Goal: Task Accomplishment & Management: Manage account settings

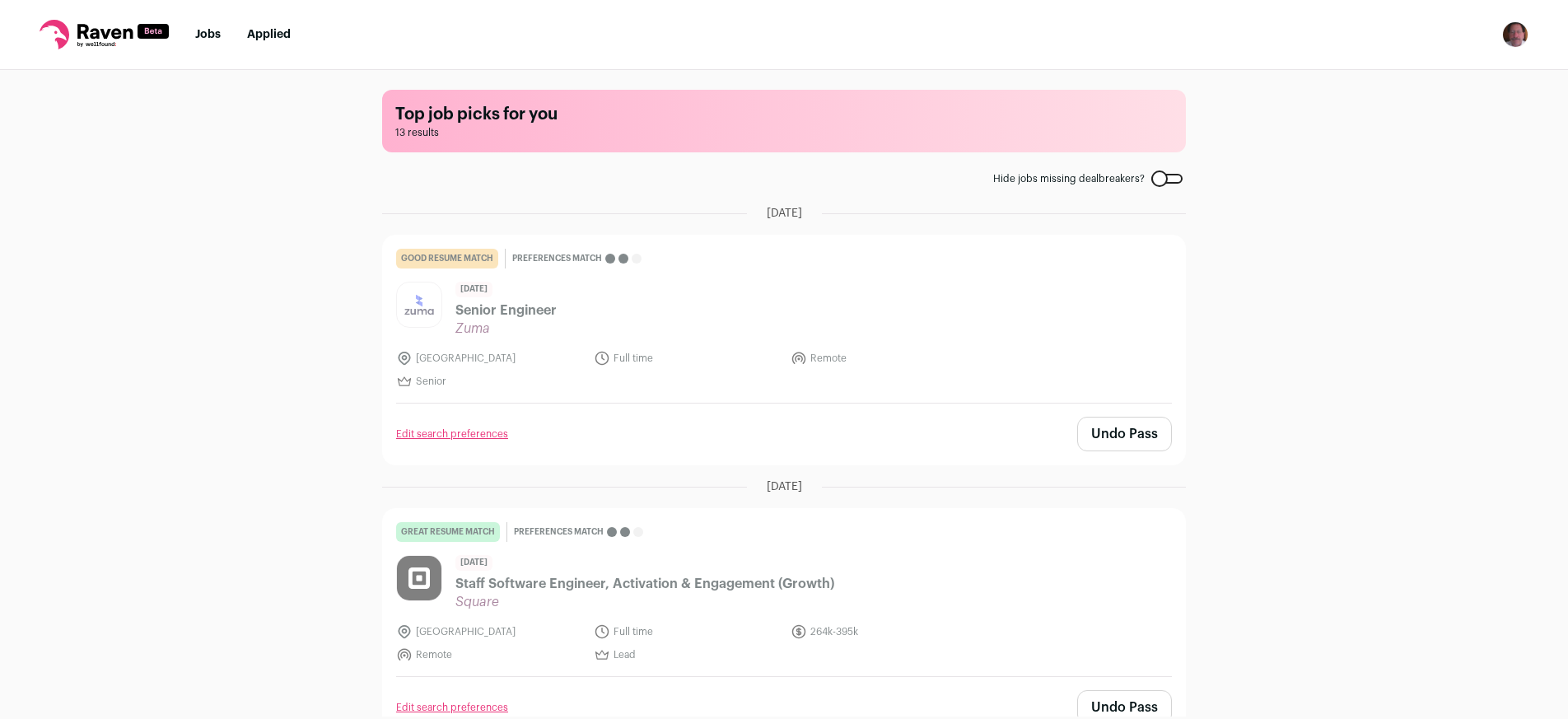
click at [202, 34] on link "Jobs" at bounding box center [208, 34] width 26 height 11
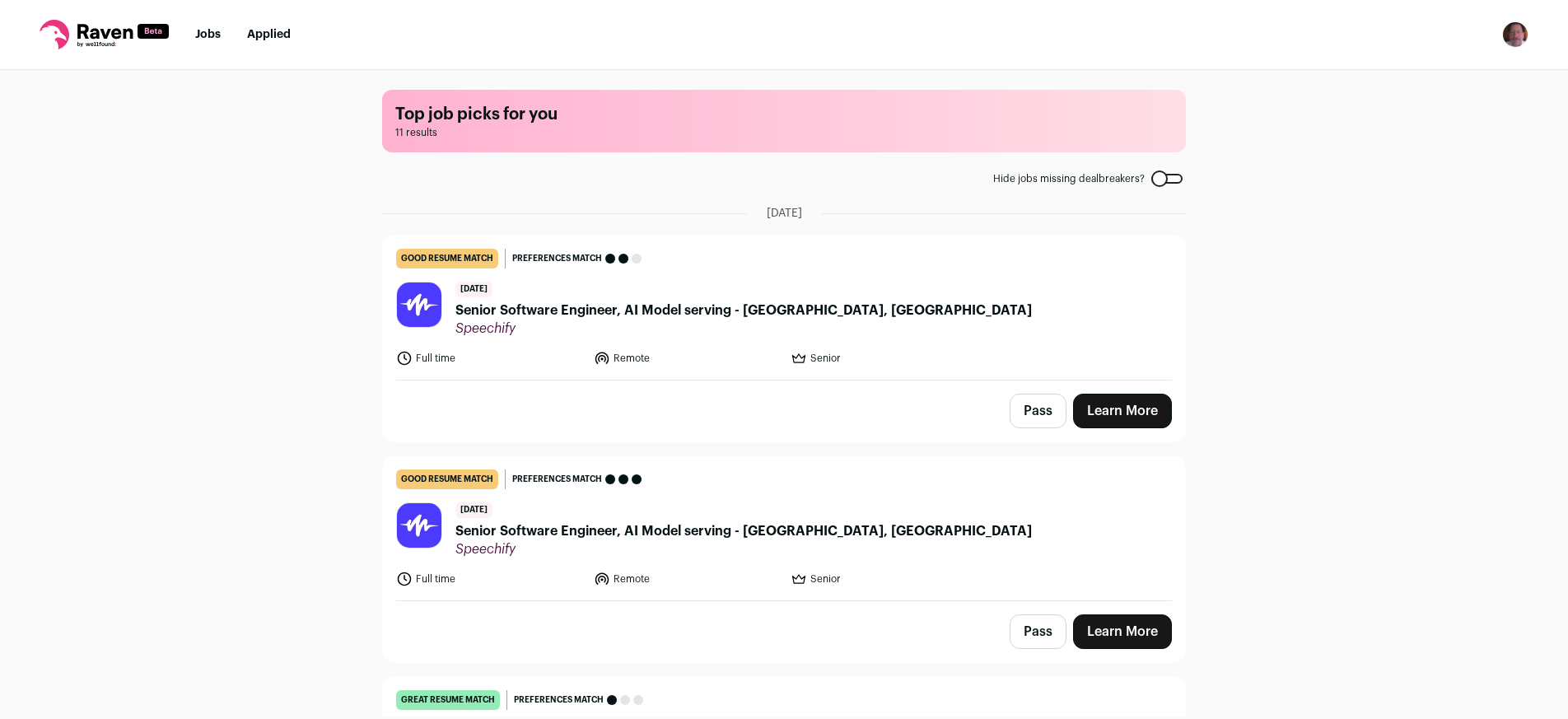
click at [1029, 412] on button "Pass" at bounding box center [1038, 411] width 57 height 34
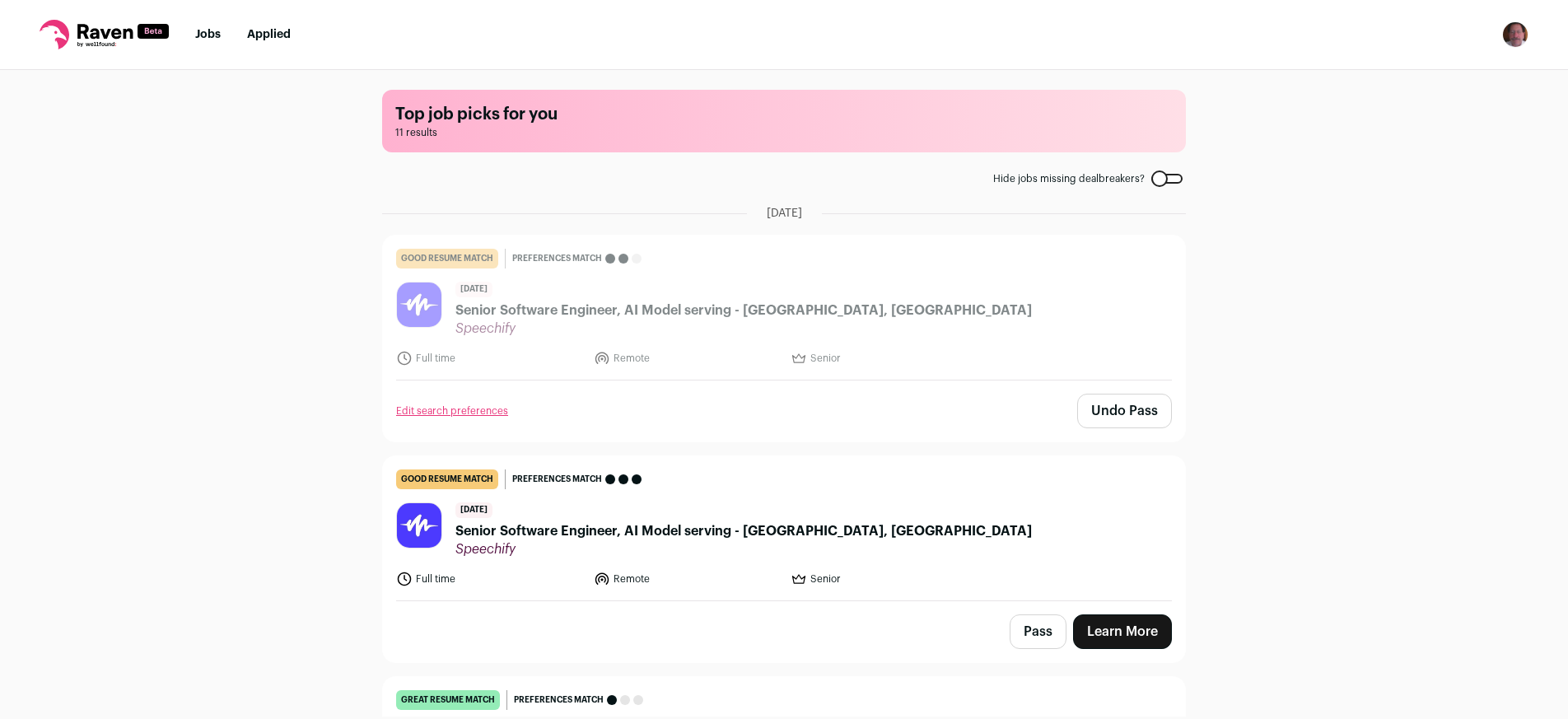
click at [1025, 632] on button "Pass" at bounding box center [1038, 632] width 57 height 34
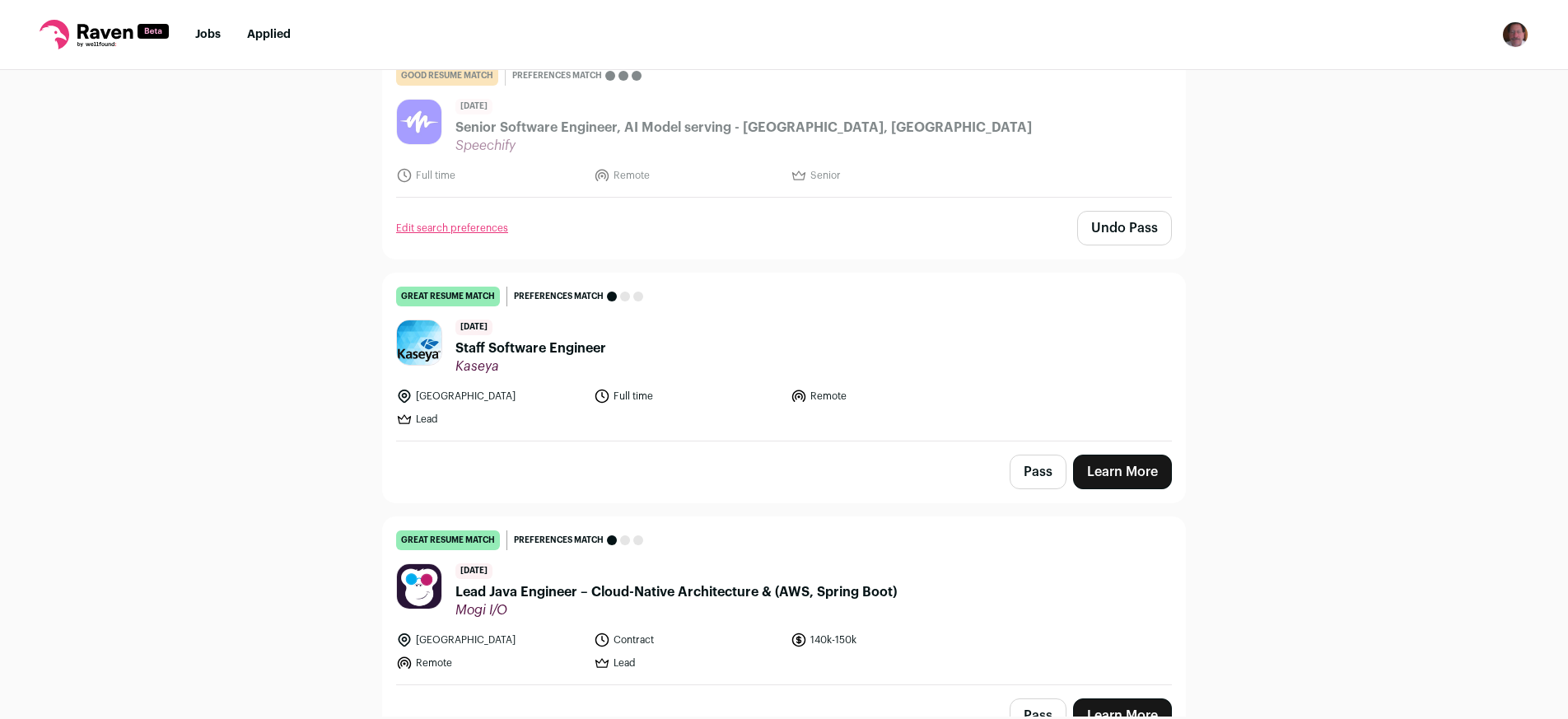
scroll to position [405, 0]
click at [1037, 473] on button "Pass" at bounding box center [1038, 471] width 57 height 34
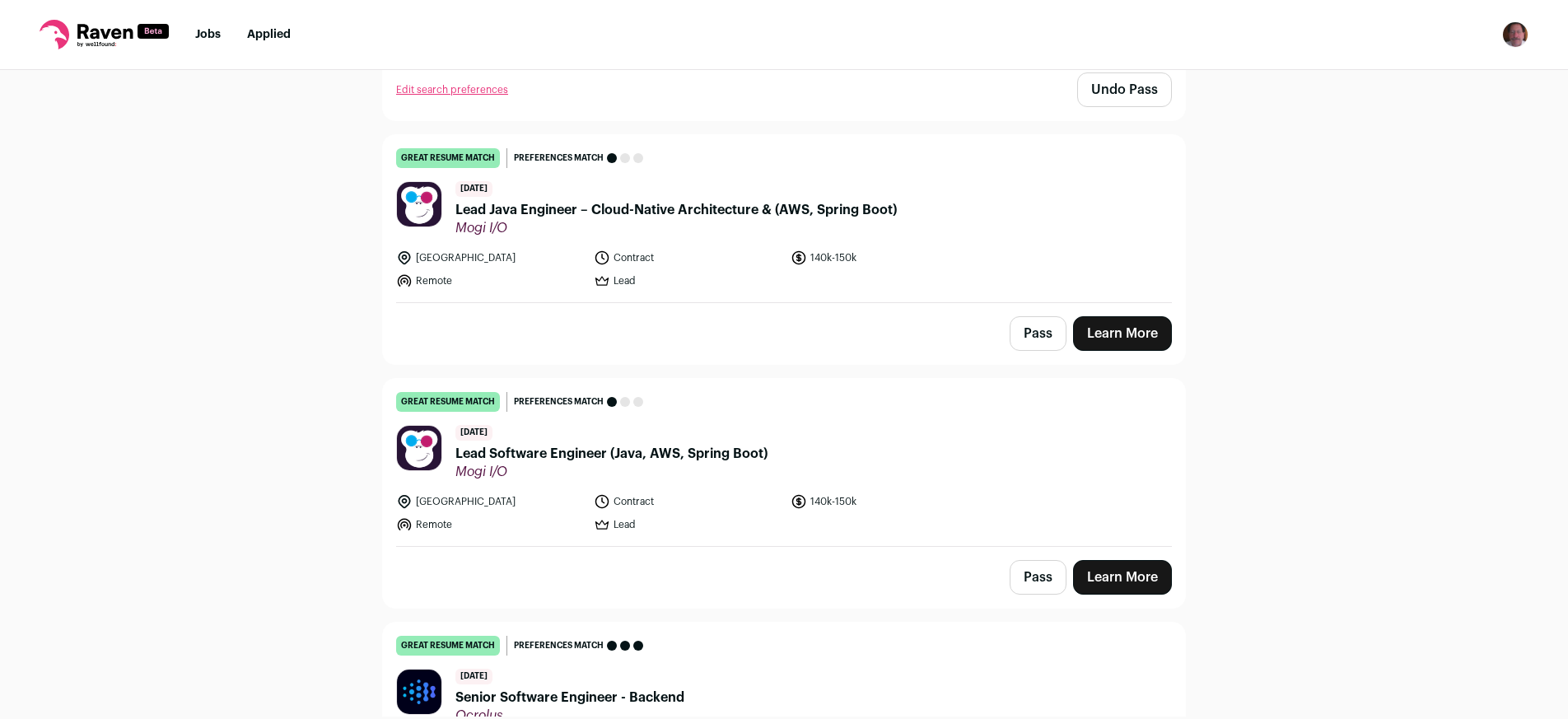
scroll to position [779, 0]
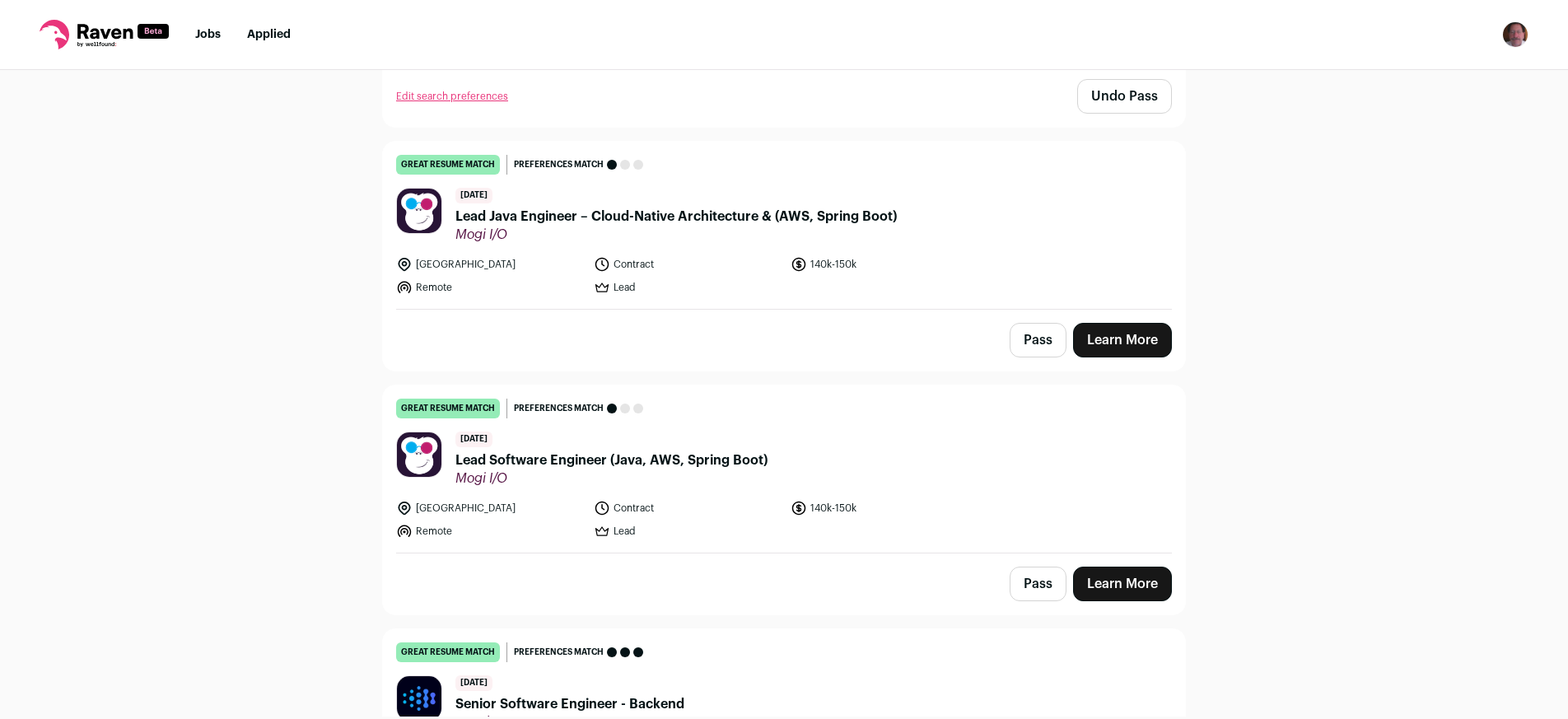
click at [752, 225] on span "Lead Java Engineer – Cloud-Native Architecture & (AWS, Spring Boot)" at bounding box center [677, 216] width 442 height 19
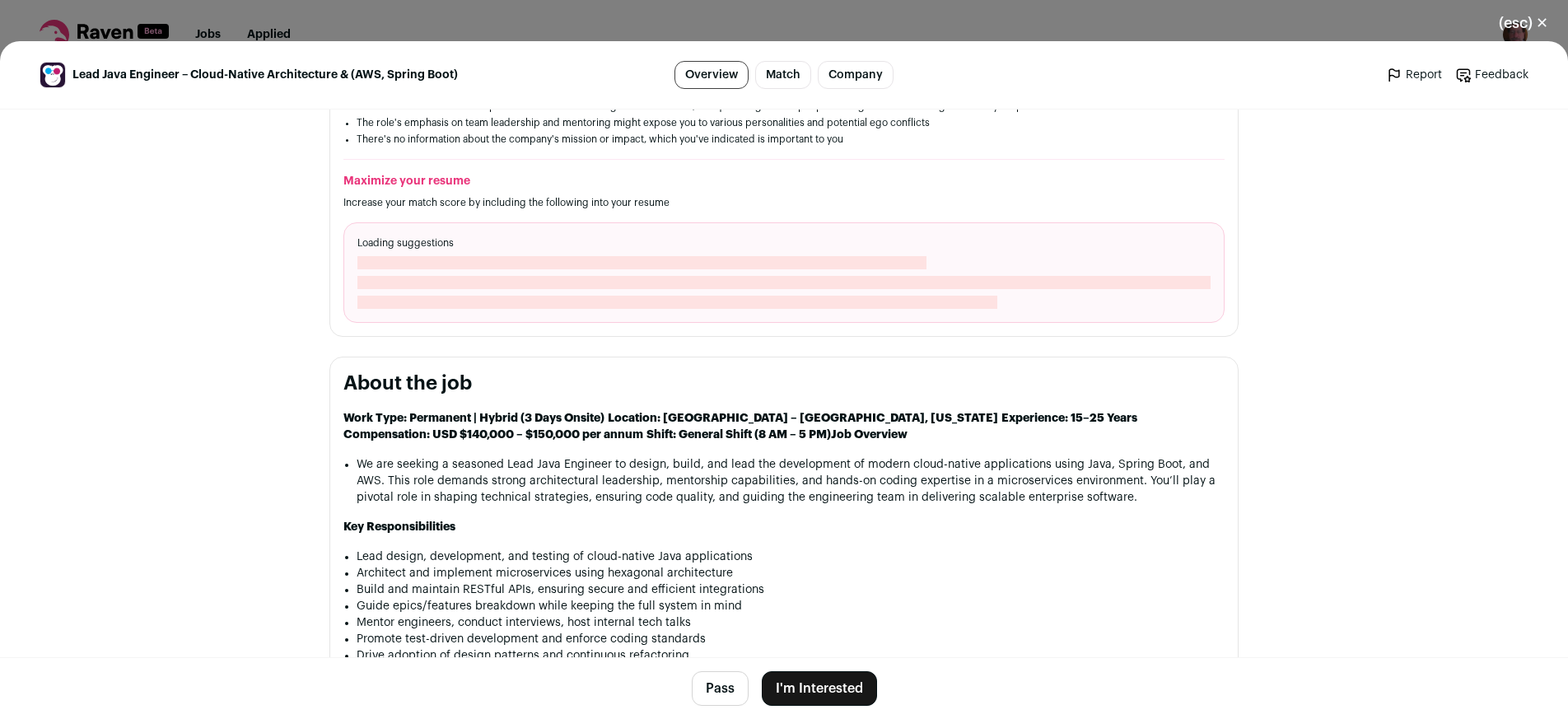
scroll to position [546, 0]
click at [704, 693] on button "Pass" at bounding box center [720, 688] width 57 height 34
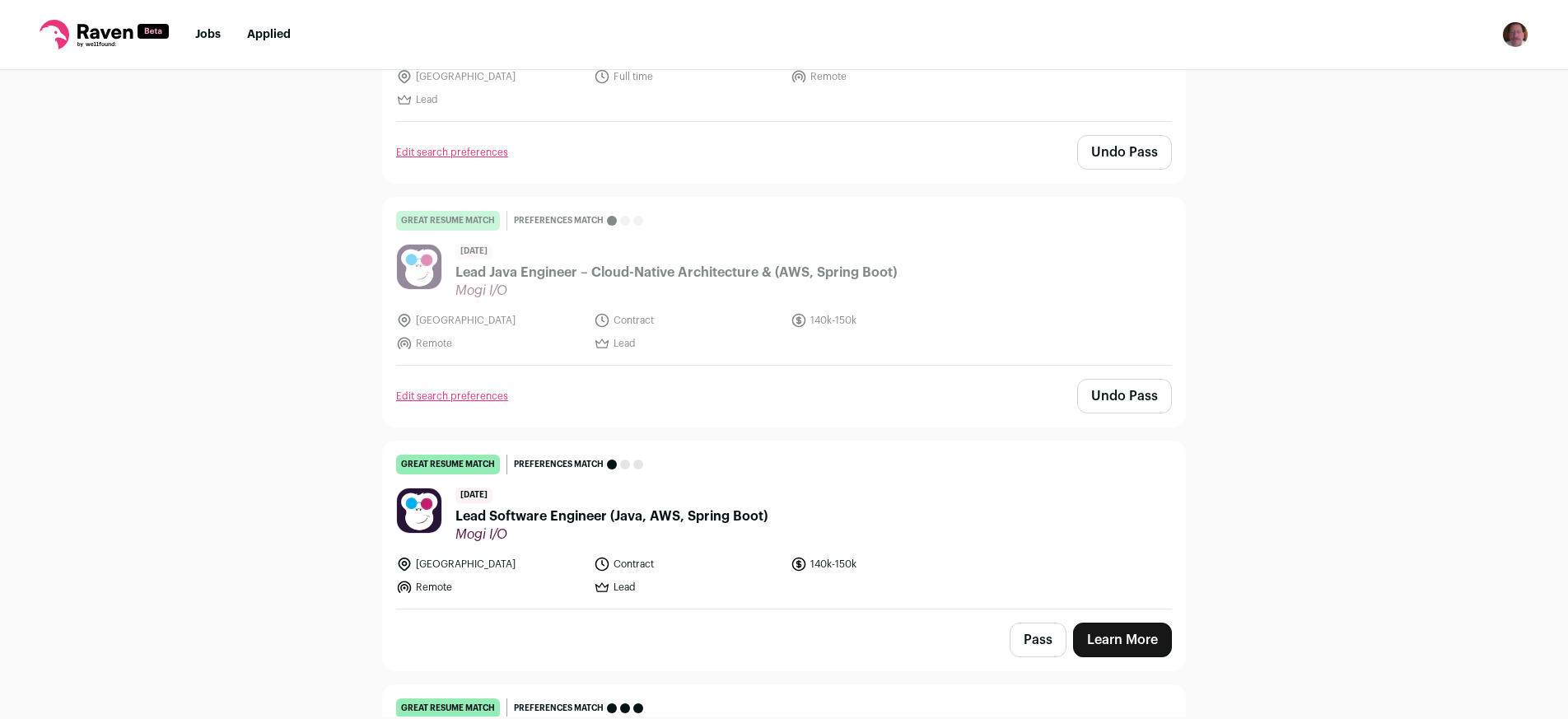
scroll to position [724, 0]
click at [700, 514] on span "Lead Software Engineer (Java, AWS, Spring Boot)" at bounding box center [611, 515] width 312 height 19
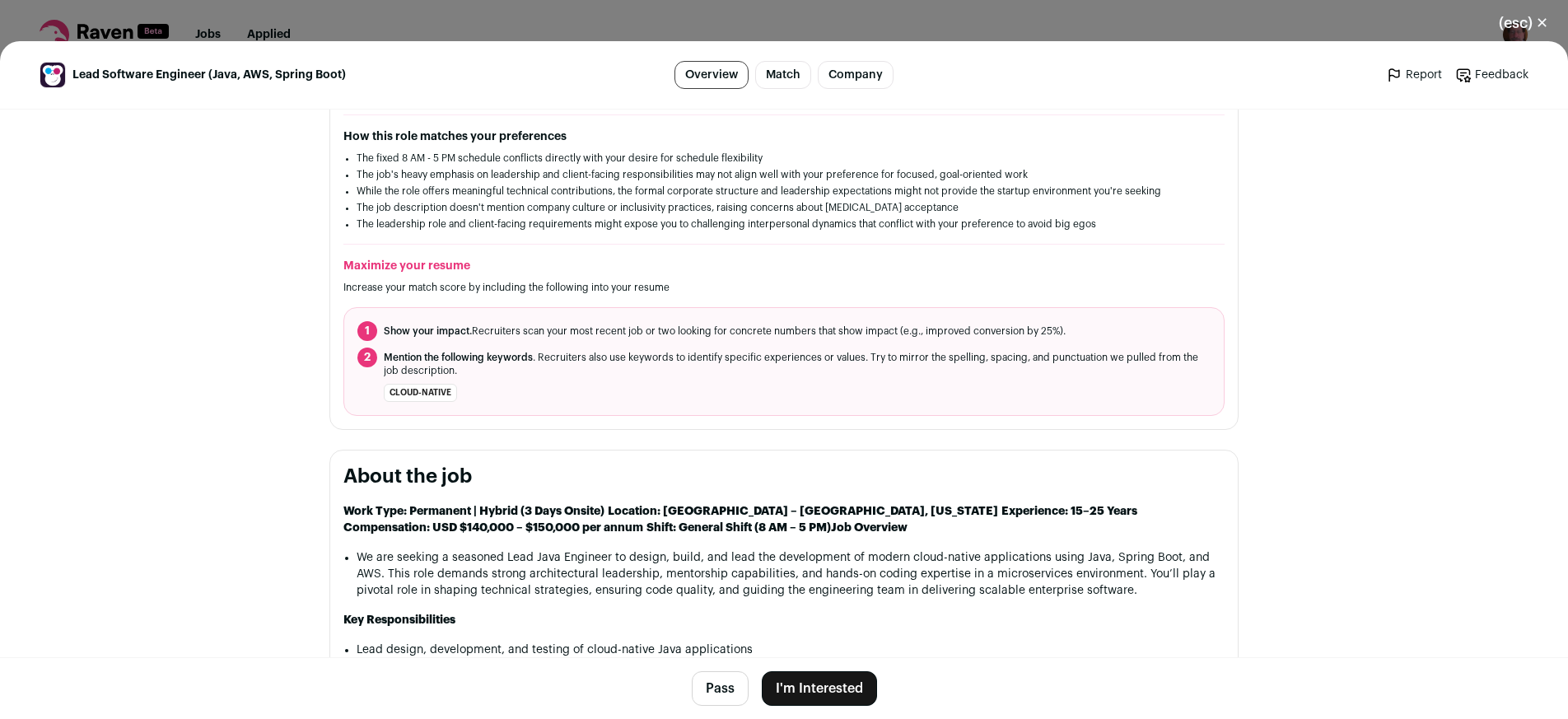
scroll to position [463, 0]
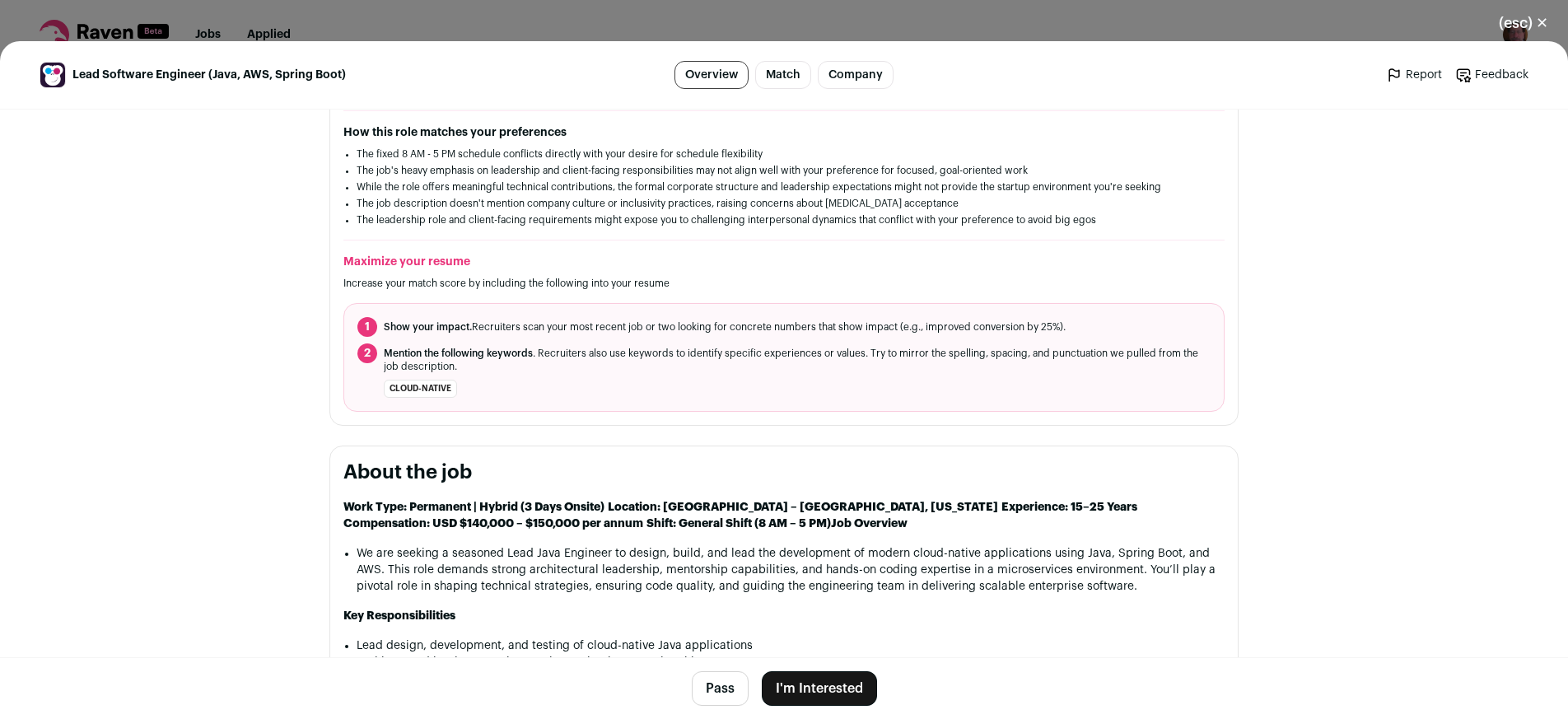
click at [722, 688] on button "Pass" at bounding box center [720, 688] width 57 height 34
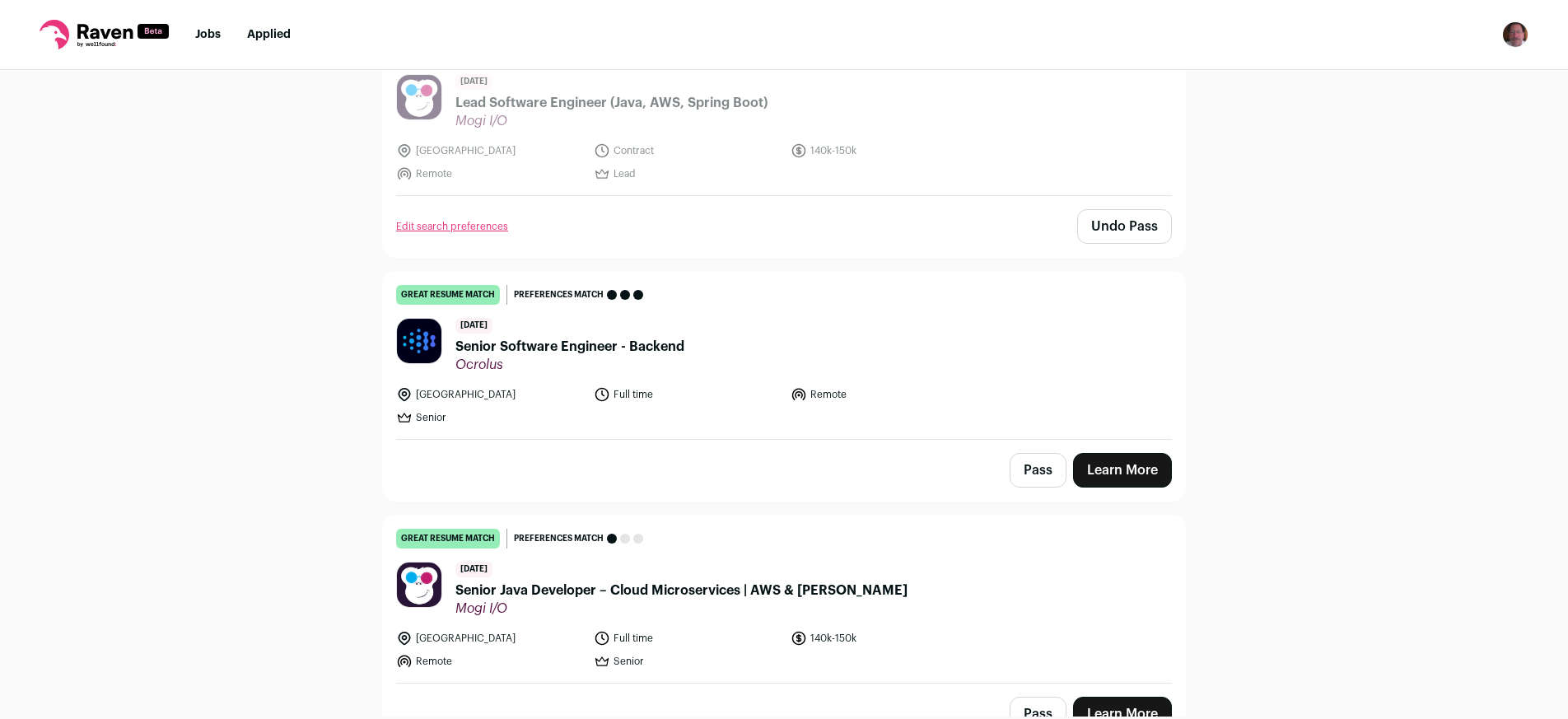
scroll to position [1138, 0]
click at [647, 345] on span "Senior Software Engineer - Backend" at bounding box center [570, 345] width 229 height 19
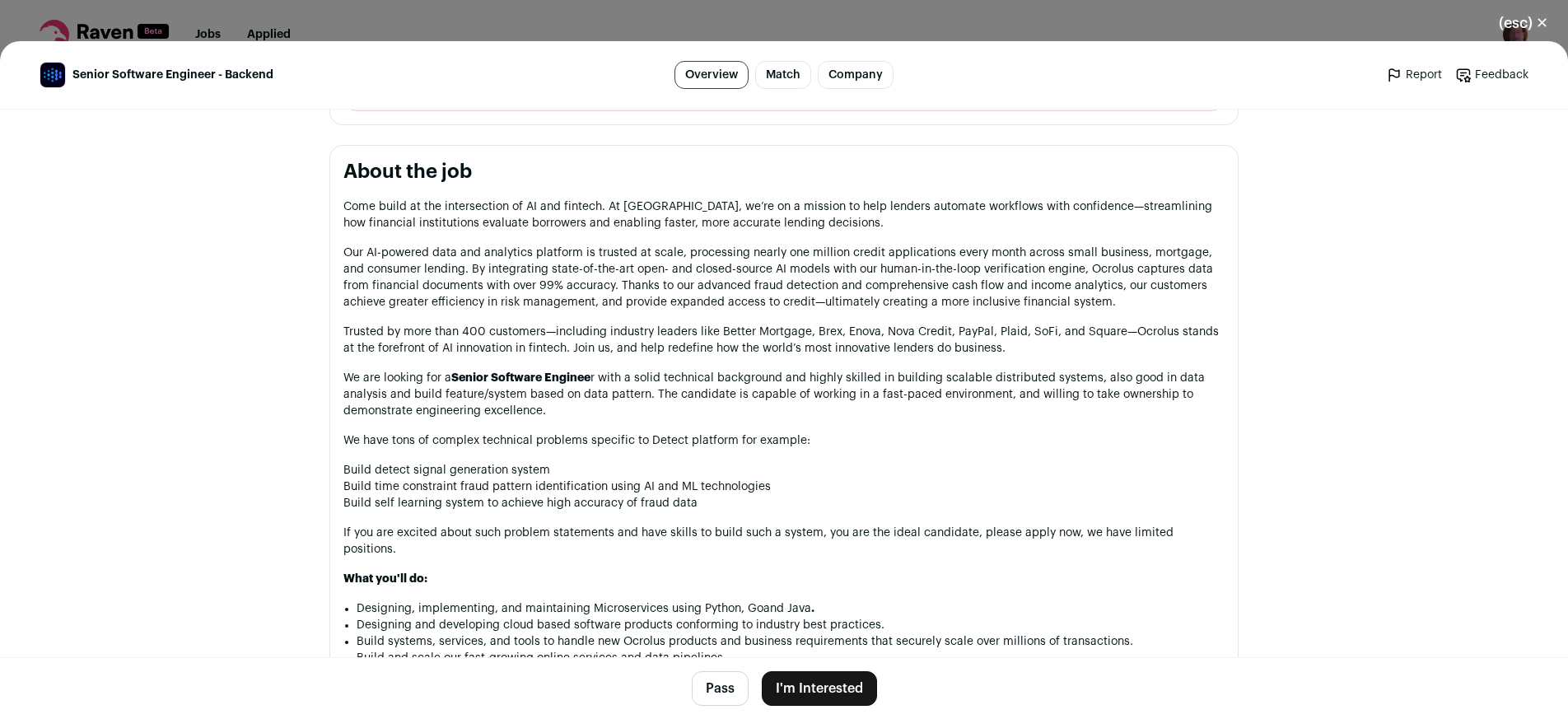
scroll to position [867, 0]
click at [715, 688] on button "Pass" at bounding box center [720, 688] width 57 height 34
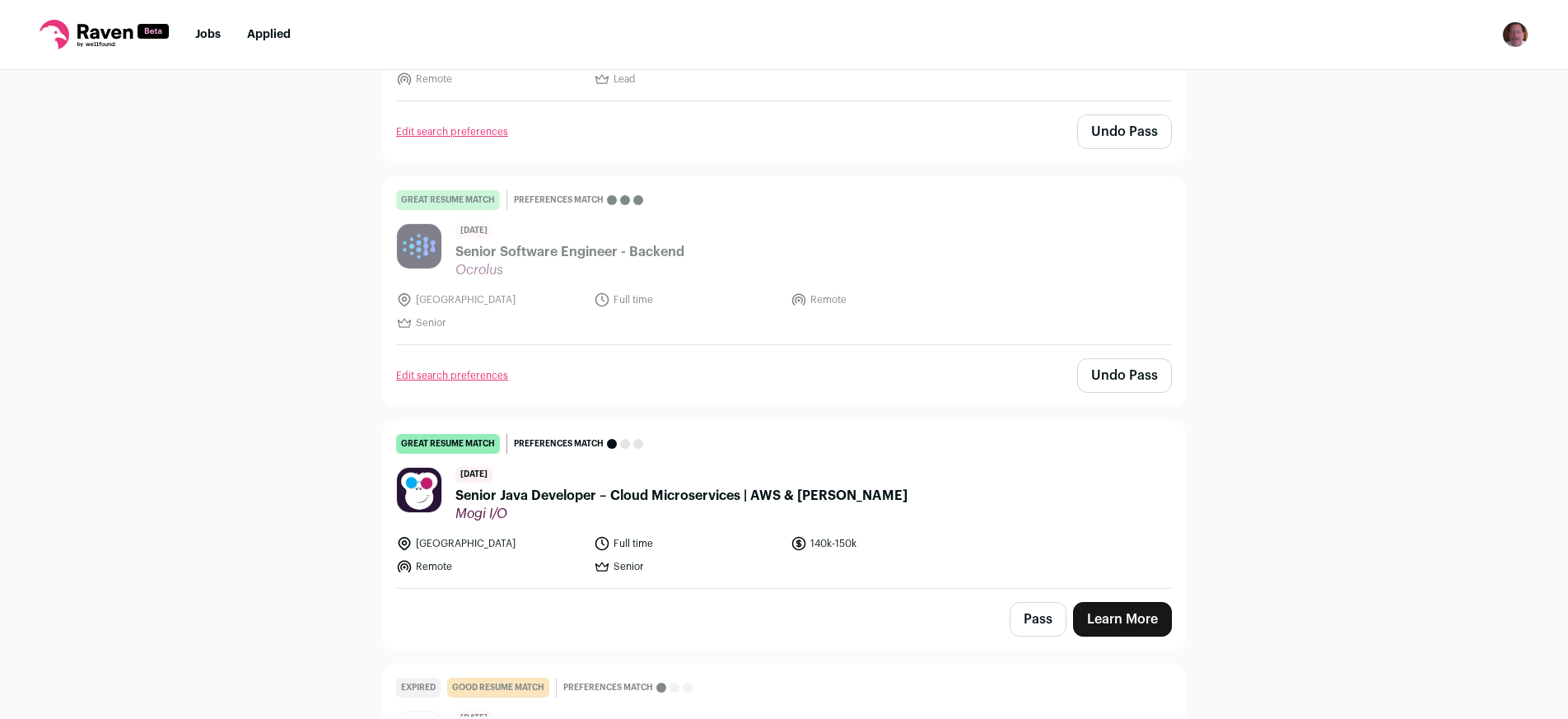
scroll to position [1240, 0]
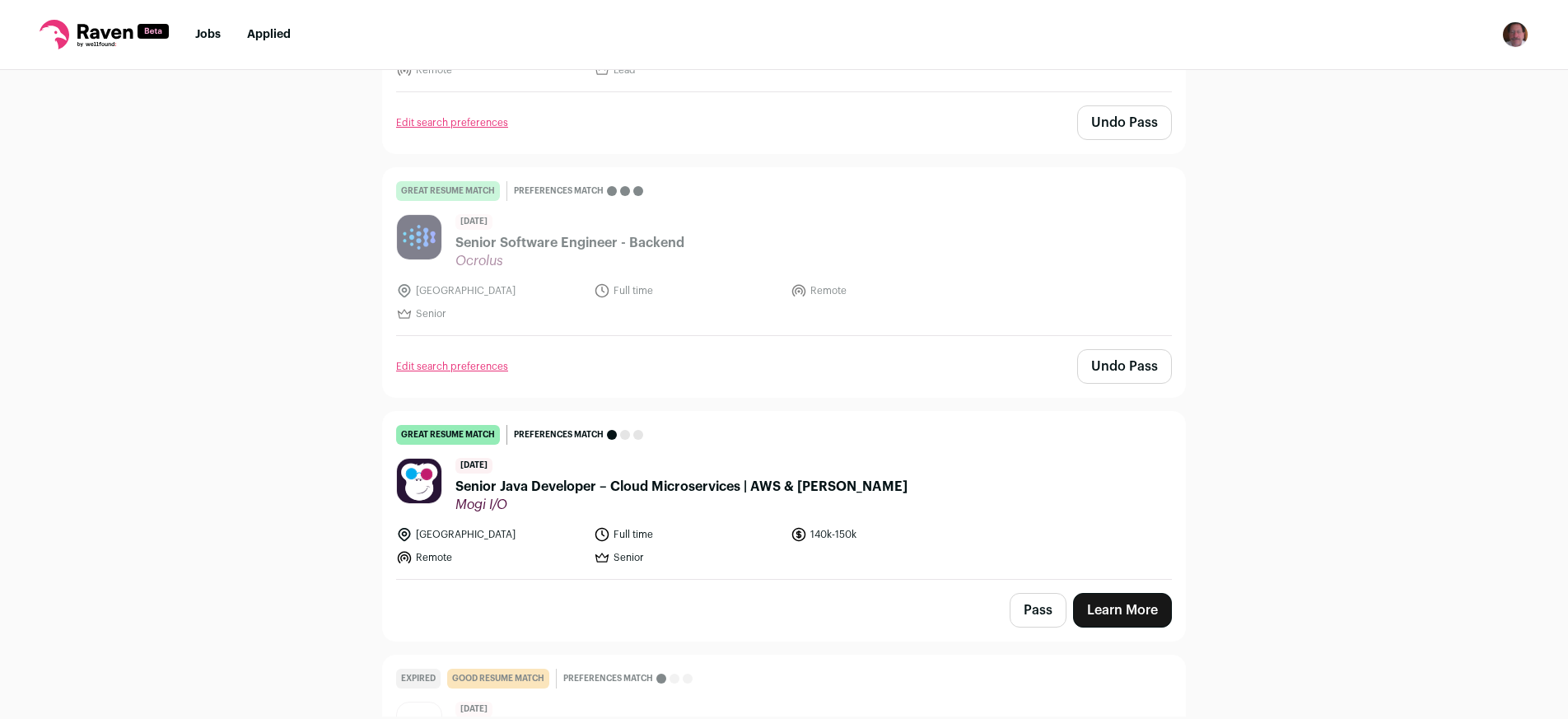
click at [707, 483] on span "Senior Java Developer – Cloud Microservices | AWS & [PERSON_NAME]" at bounding box center [682, 487] width 452 height 19
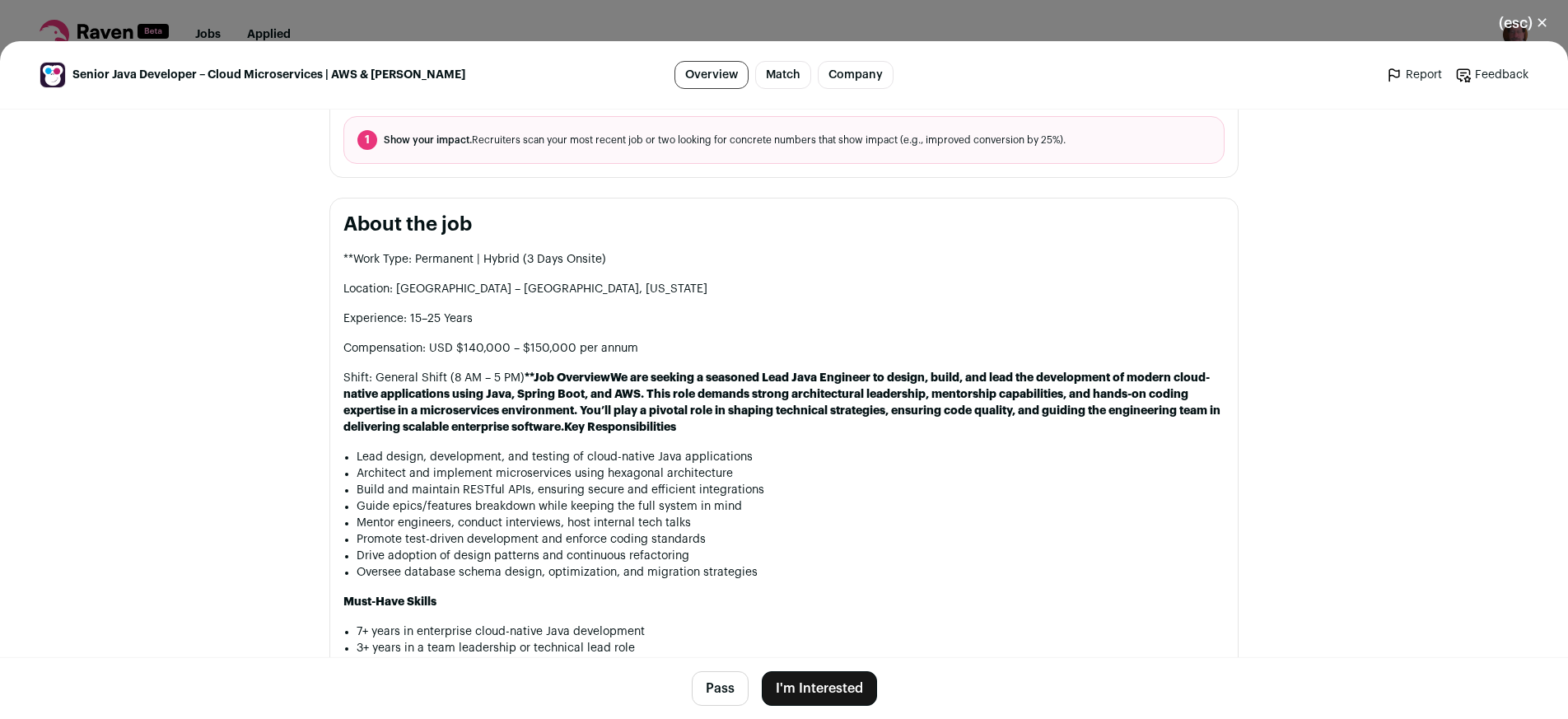
scroll to position [655, 0]
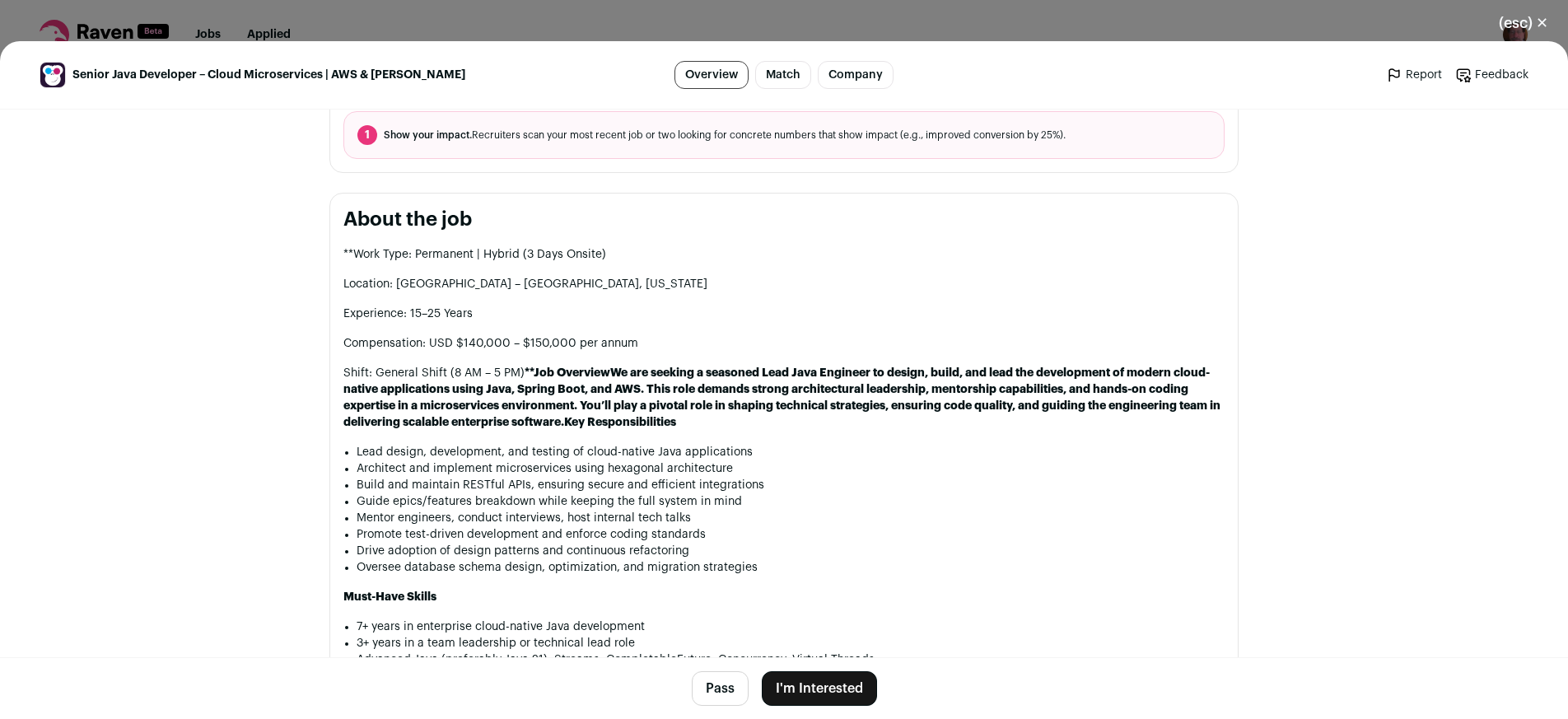
click at [712, 685] on button "Pass" at bounding box center [720, 688] width 57 height 34
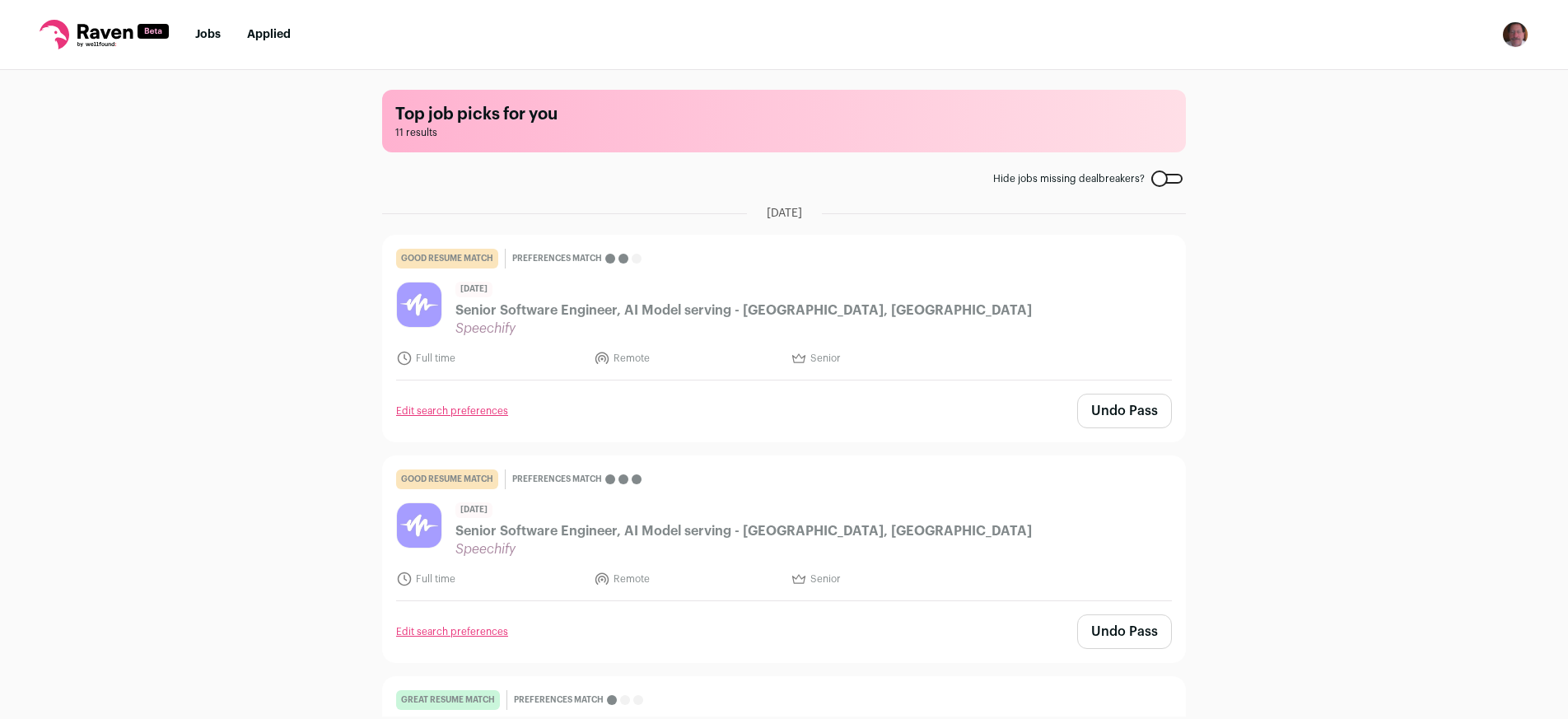
click at [202, 38] on link "Jobs" at bounding box center [208, 34] width 26 height 11
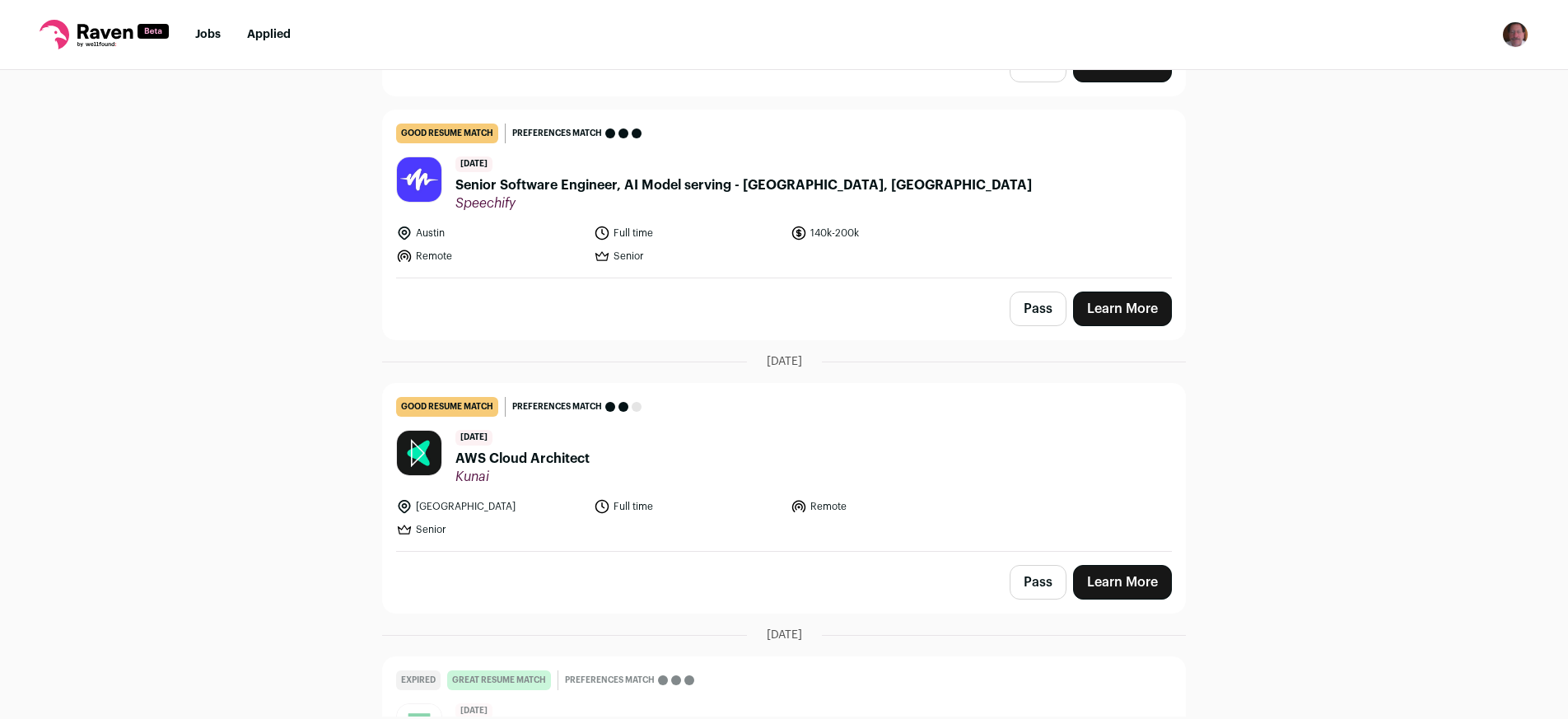
scroll to position [2006, 0]
click at [1043, 314] on button "Pass" at bounding box center [1038, 308] width 57 height 34
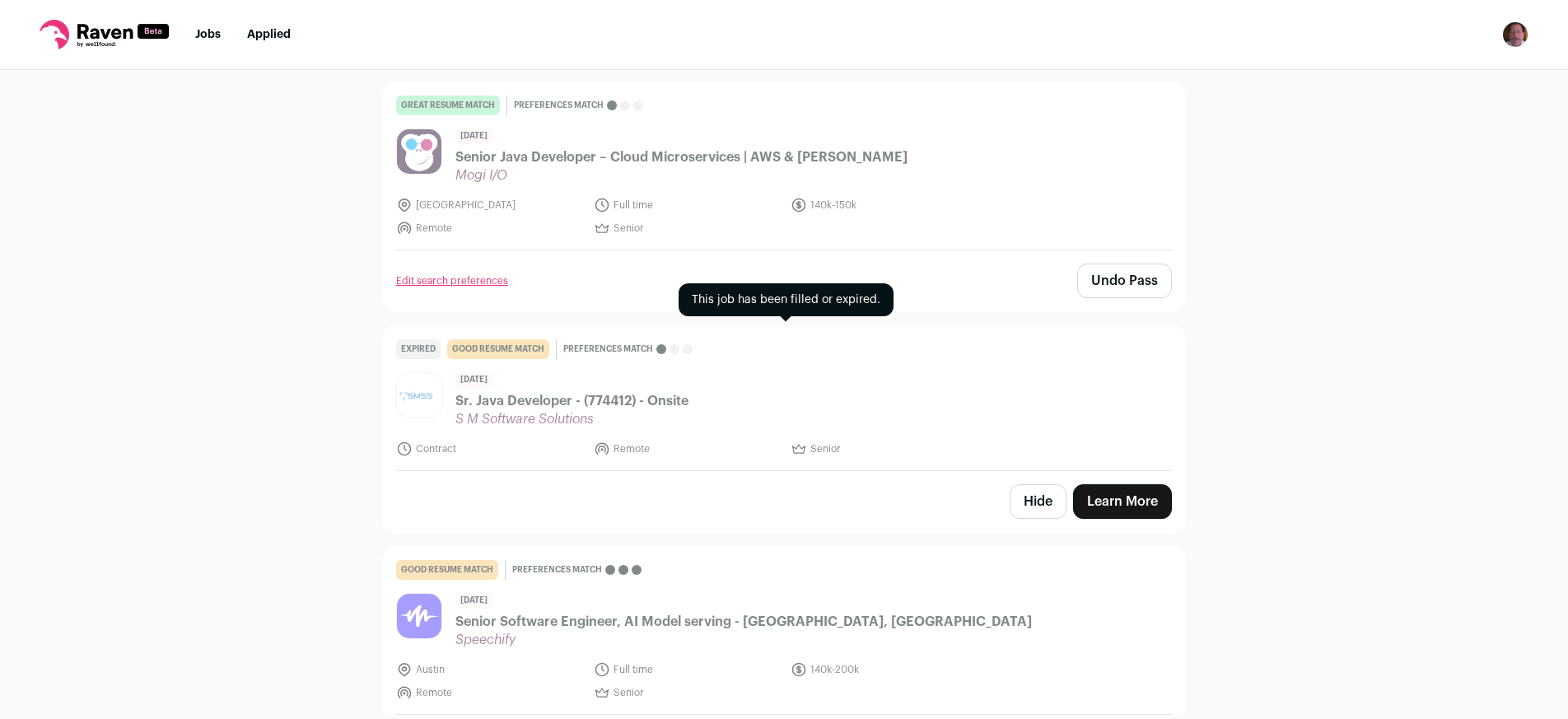
scroll to position [2176, 0]
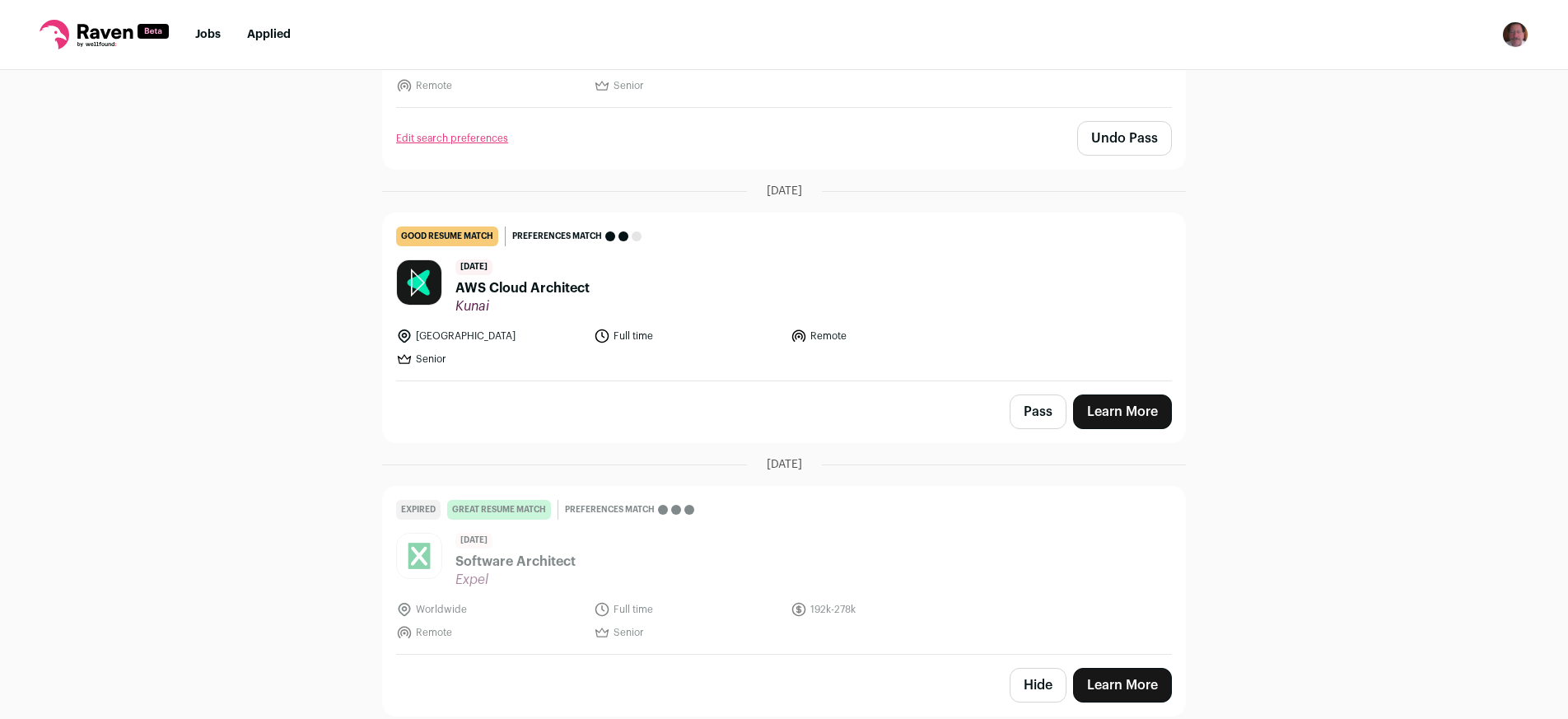
click at [1032, 420] on button "Pass" at bounding box center [1038, 412] width 57 height 34
